Goal: Task Accomplishment & Management: Use online tool/utility

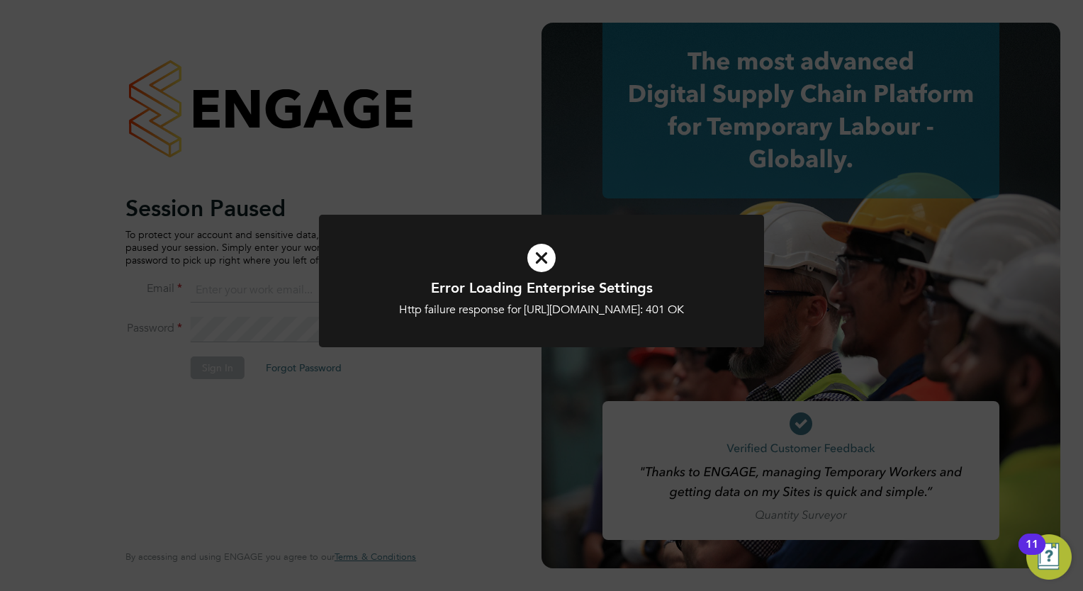
type input "[PERSON_NAME][EMAIL_ADDRESS][PERSON_NAME][DOMAIN_NAME]"
click at [546, 255] on icon at bounding box center [541, 257] width 368 height 55
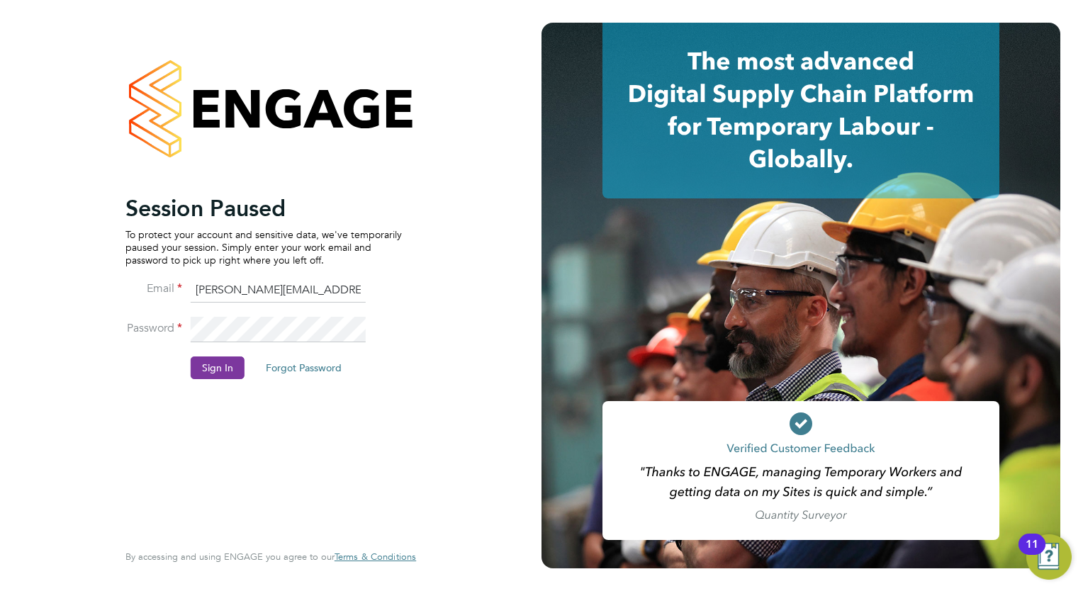
click at [236, 365] on button "Sign In" at bounding box center [218, 367] width 54 height 23
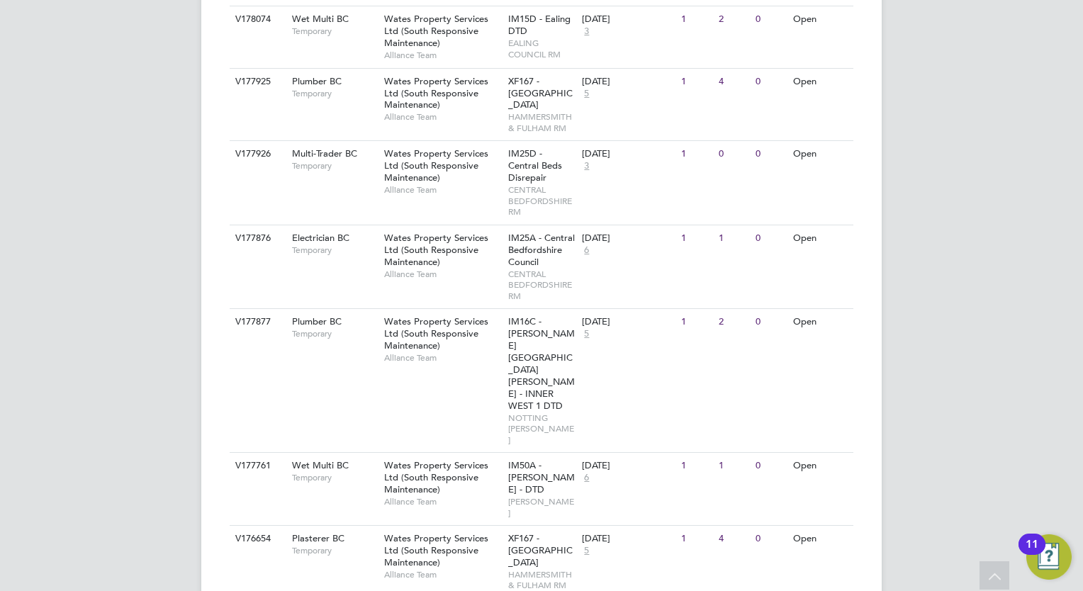
scroll to position [638, 0]
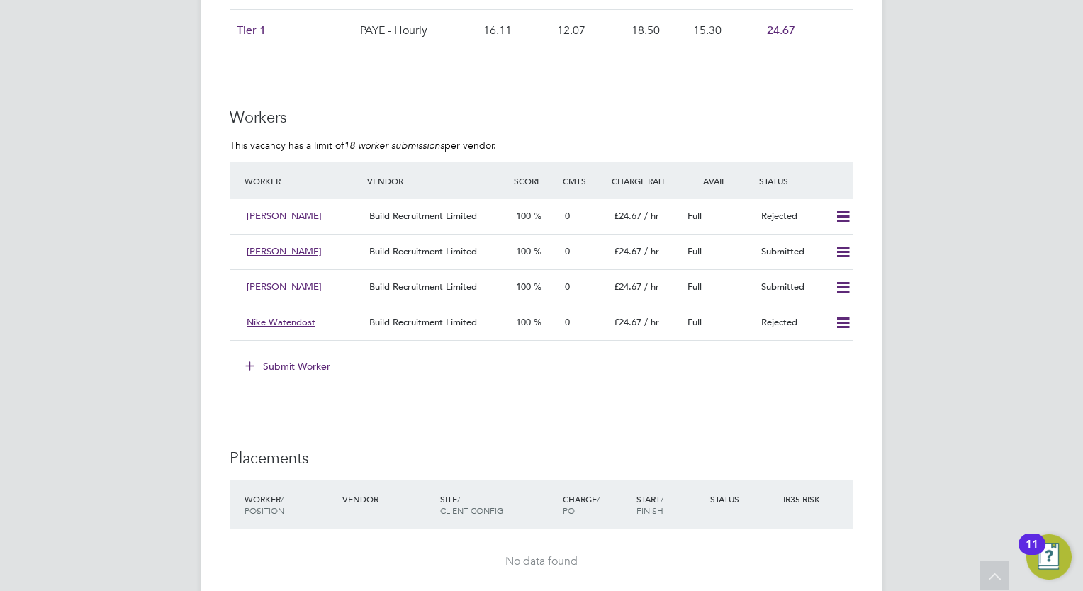
click at [307, 364] on button "Submit Worker" at bounding box center [288, 366] width 106 height 23
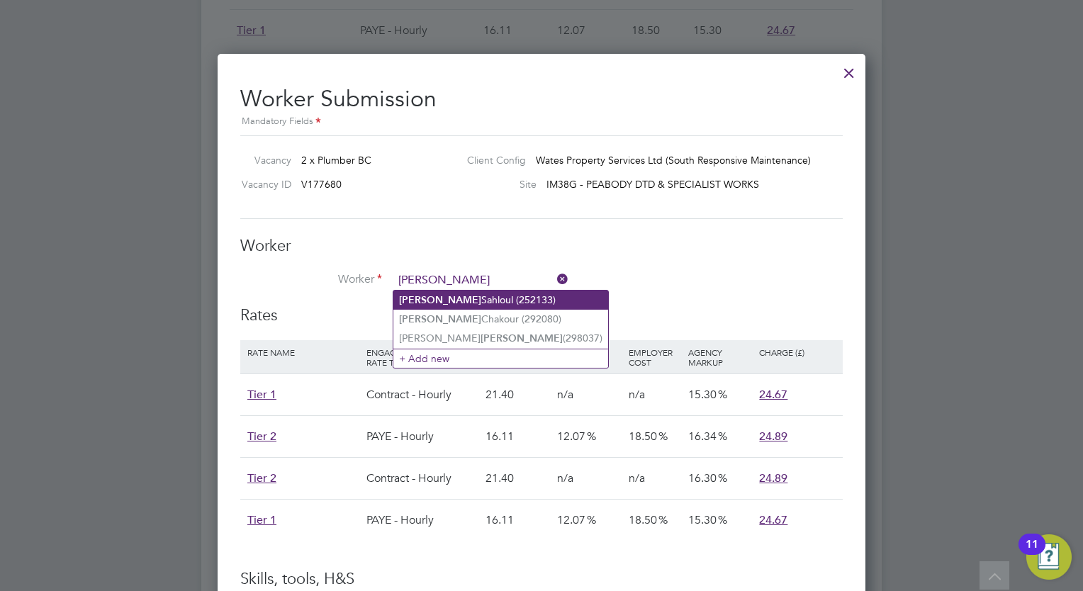
click at [408, 294] on b "Karim" at bounding box center [440, 300] width 82 height 12
type input "Karim Sahloul (252133)"
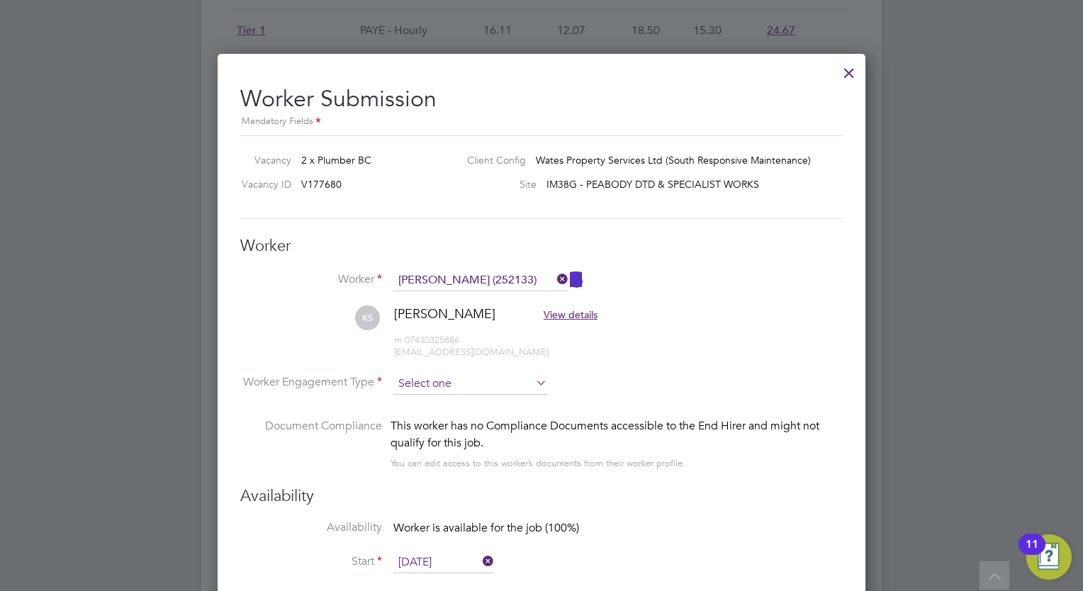
click at [522, 384] on input at bounding box center [470, 383] width 154 height 21
click at [434, 393] on li "Contract" at bounding box center [470, 402] width 154 height 18
type input "Contract"
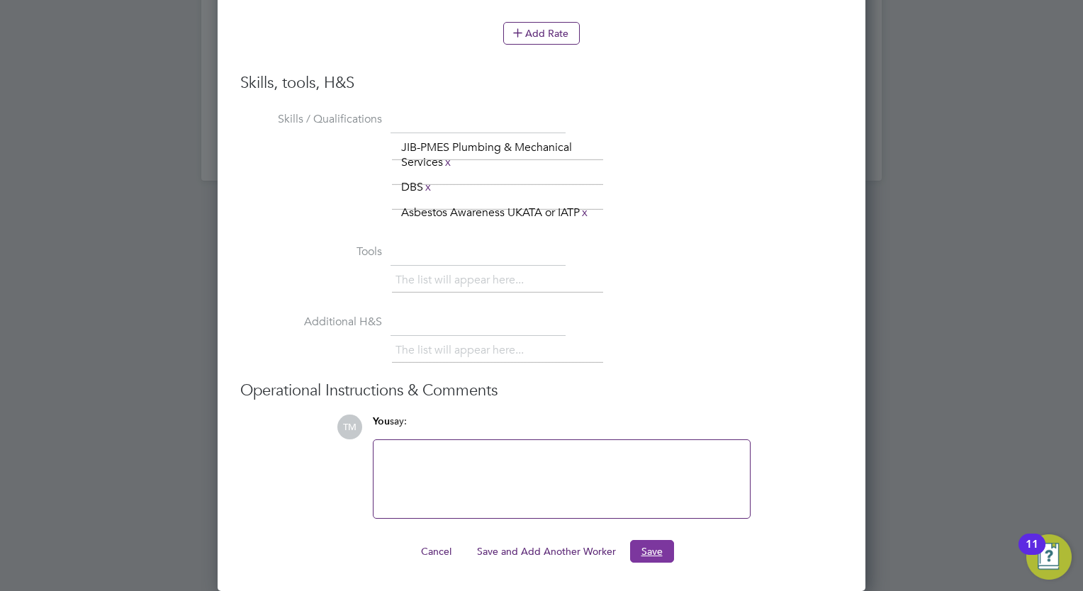
click at [671, 543] on button "Save" at bounding box center [652, 551] width 44 height 23
